Goal: Navigation & Orientation: Find specific page/section

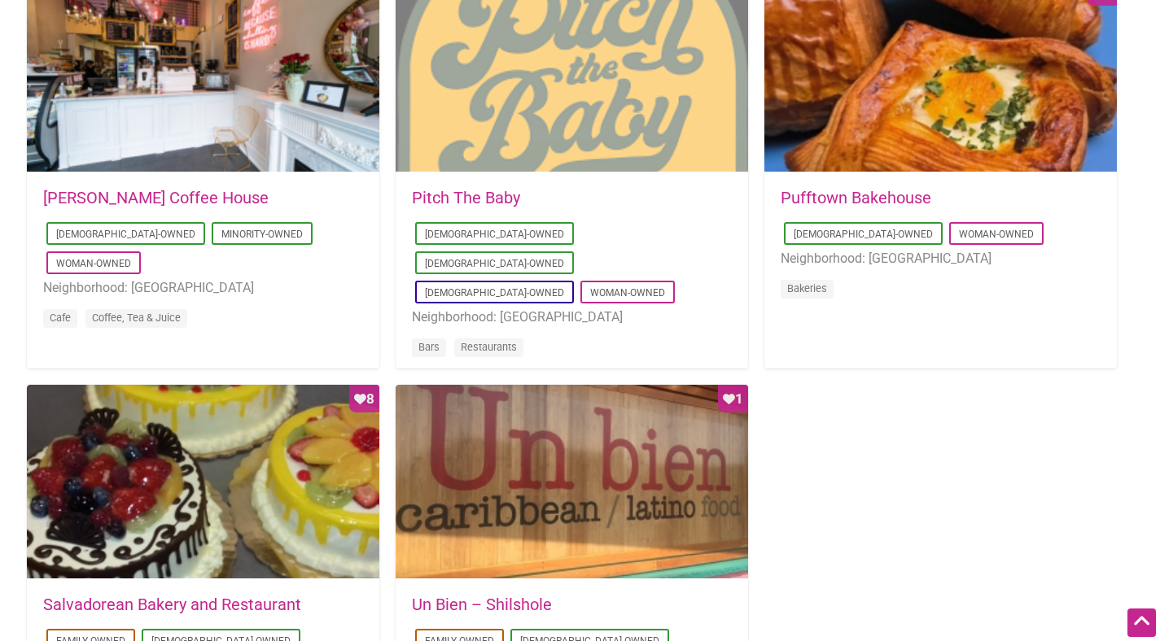
click at [464, 70] on div at bounding box center [572, 75] width 352 height 195
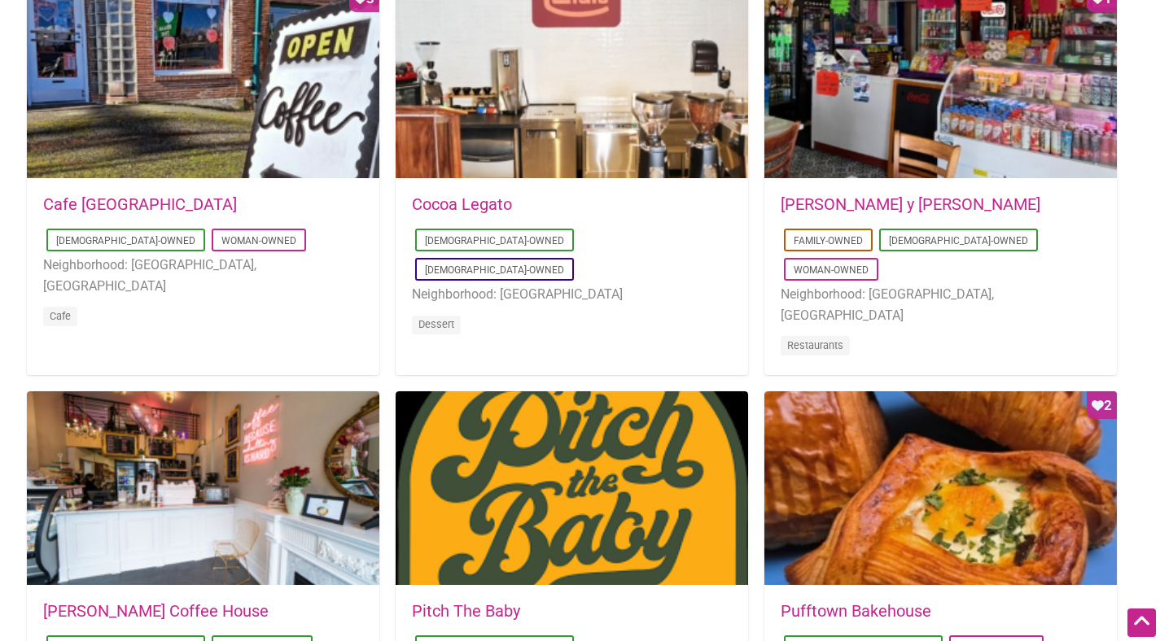
scroll to position [886, 0]
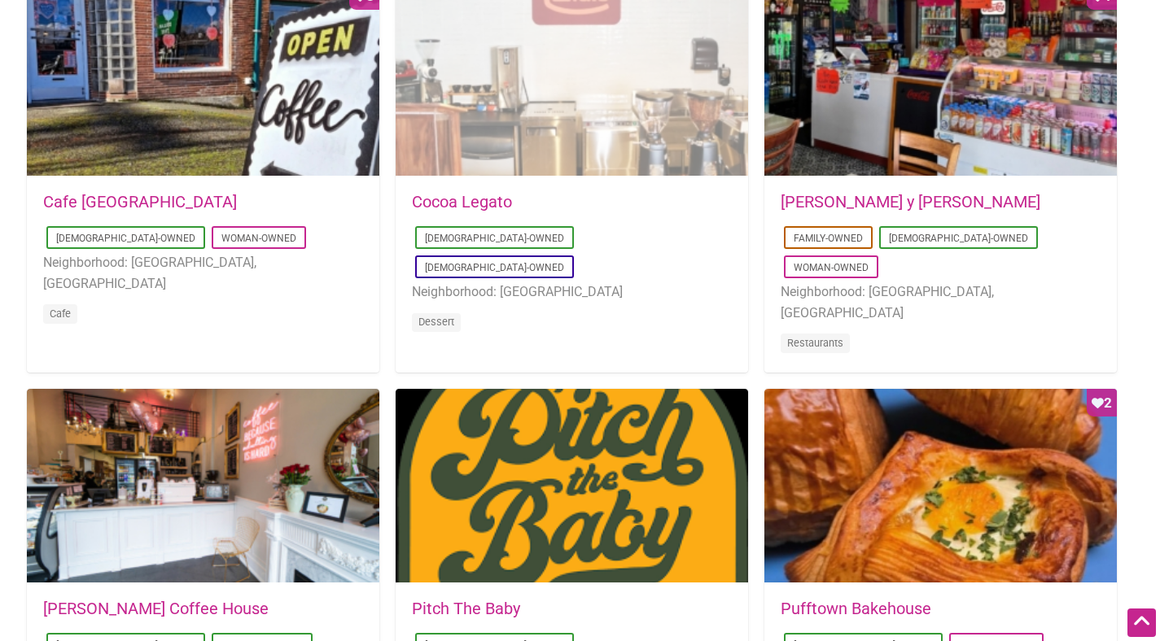
click at [519, 106] on div at bounding box center [572, 79] width 352 height 195
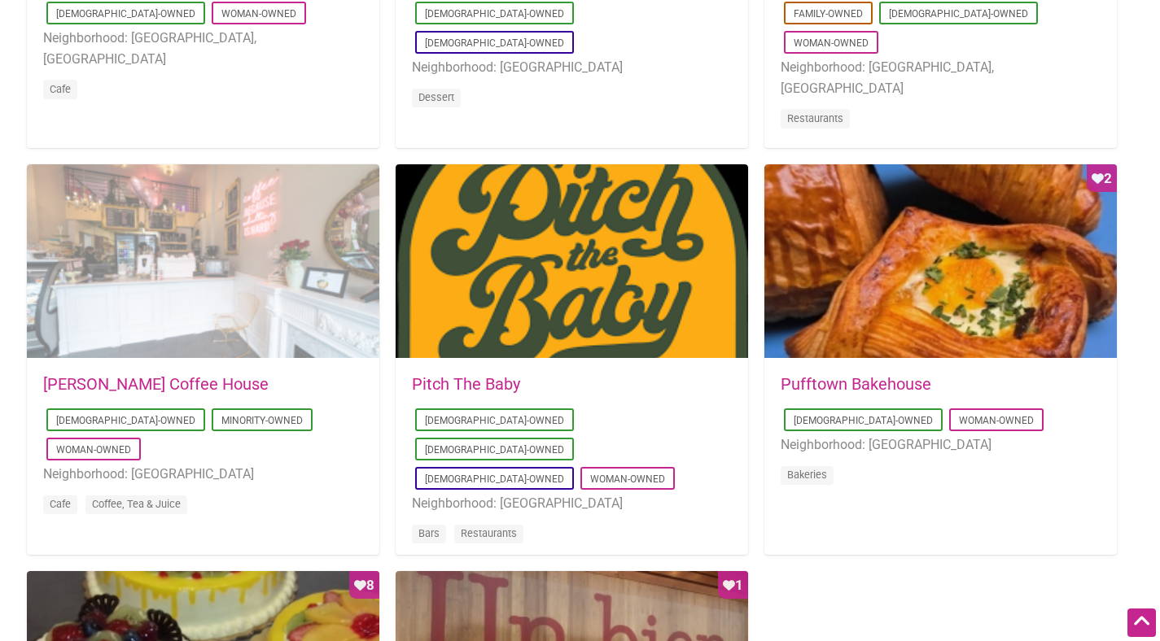
scroll to position [1170, 0]
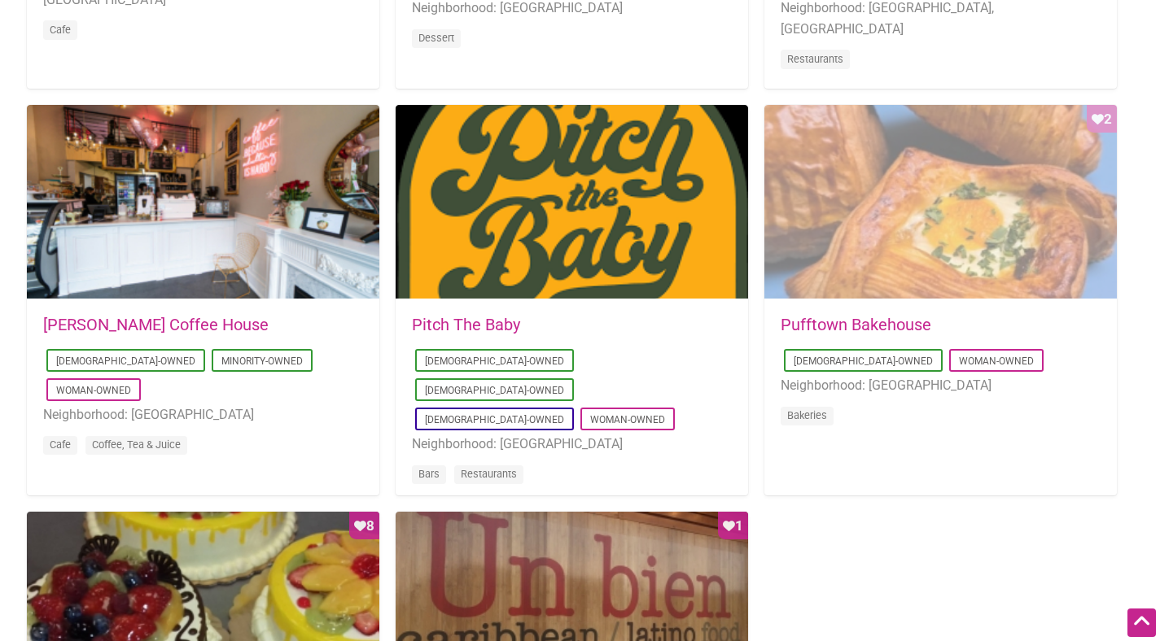
click at [873, 188] on div "Favorite Count 2" at bounding box center [940, 202] width 352 height 195
click at [944, 214] on div "Favorite Count 2" at bounding box center [940, 202] width 352 height 195
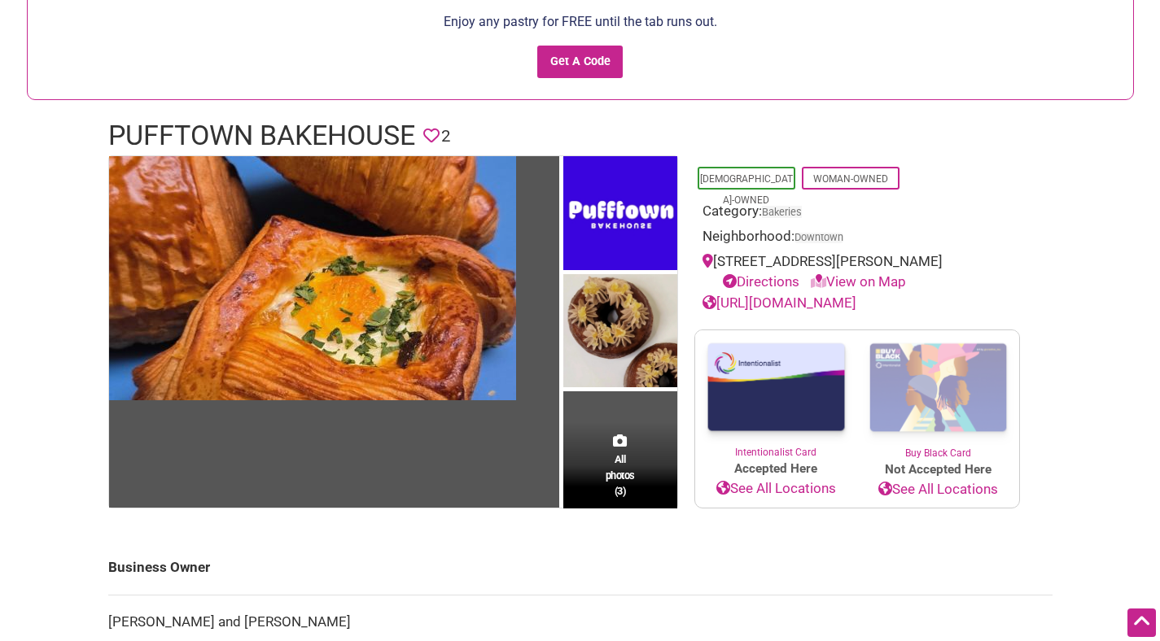
scroll to position [160, 0]
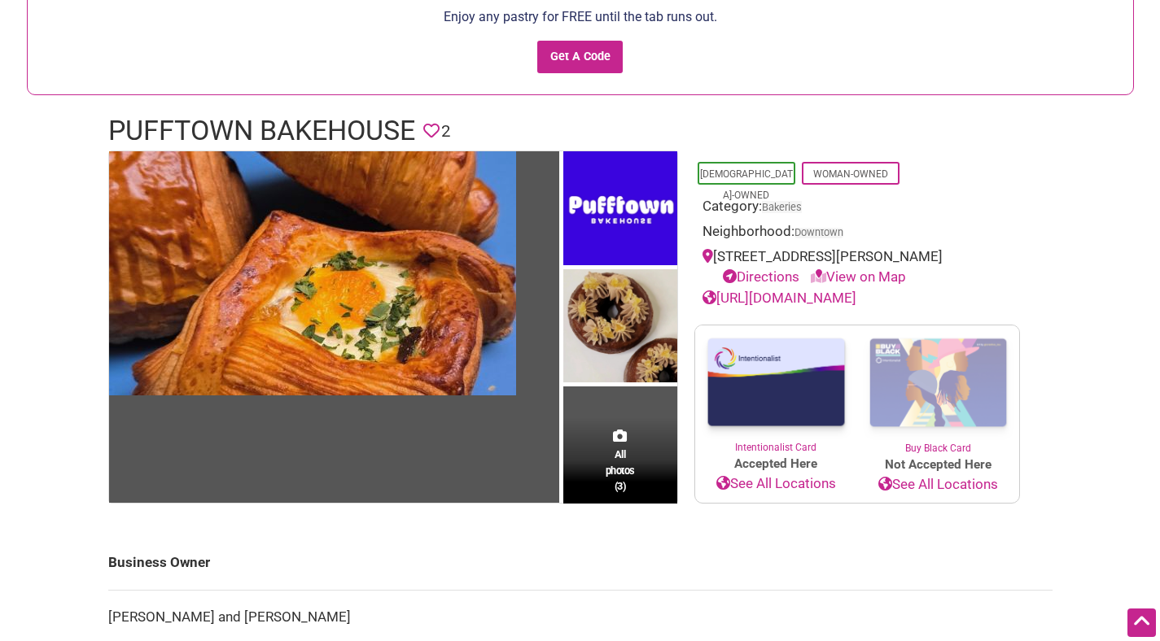
click at [781, 274] on link "Directions" at bounding box center [761, 277] width 77 height 16
click at [743, 297] on link "[URL][DOMAIN_NAME]" at bounding box center [780, 298] width 154 height 16
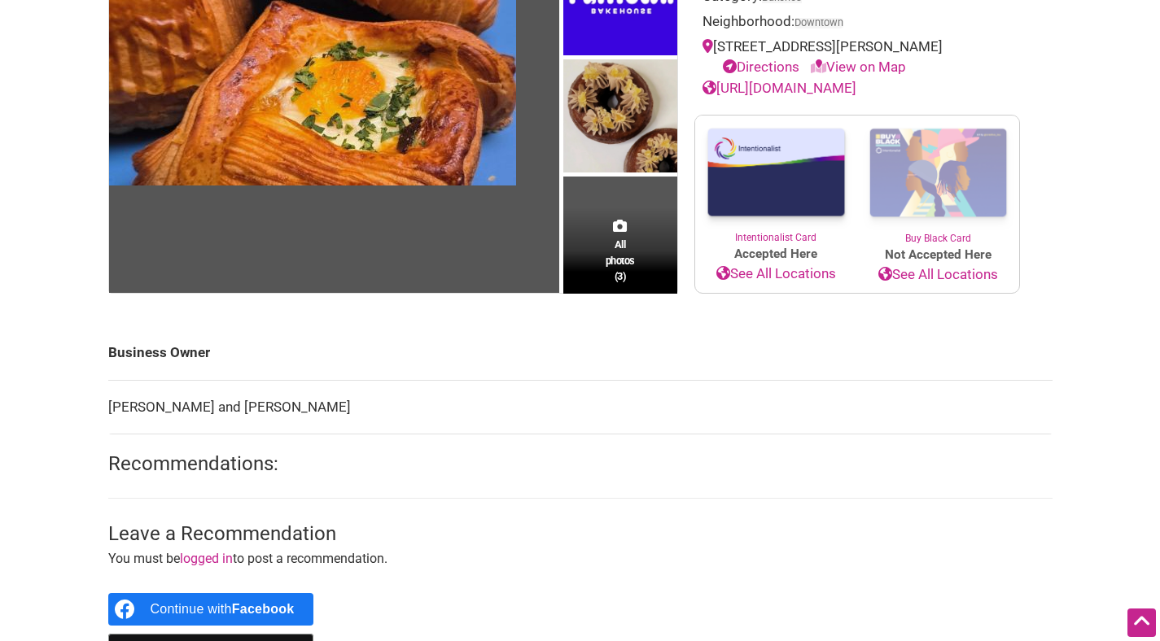
scroll to position [0, 0]
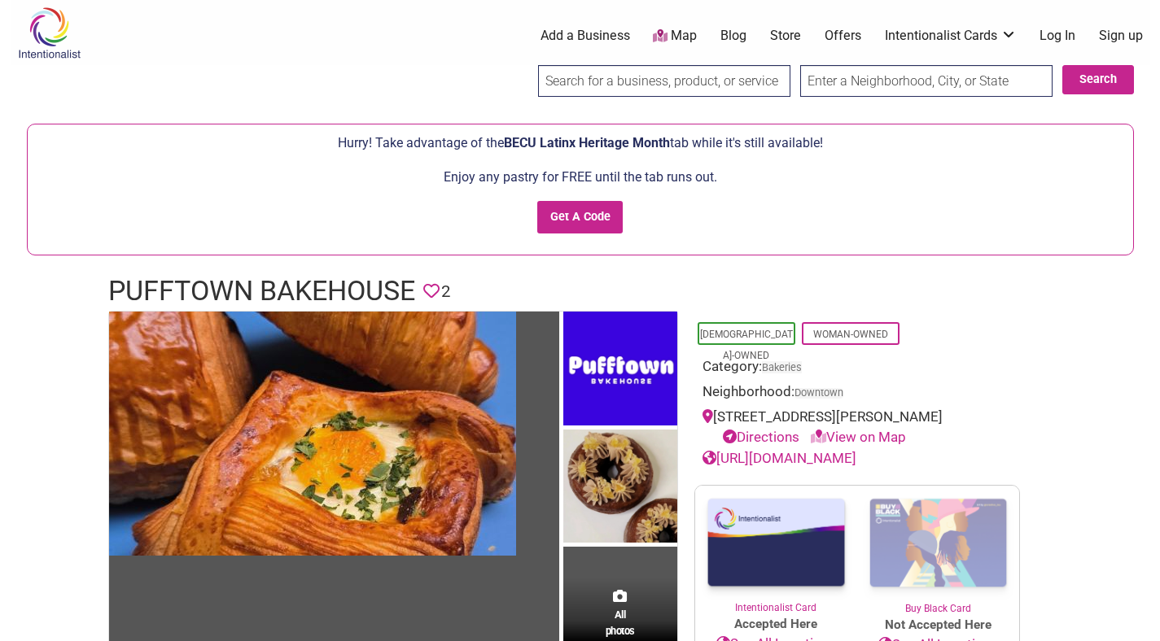
click at [751, 460] on link "[URL][DOMAIN_NAME]" at bounding box center [780, 458] width 154 height 16
